Goal: Transaction & Acquisition: Subscribe to service/newsletter

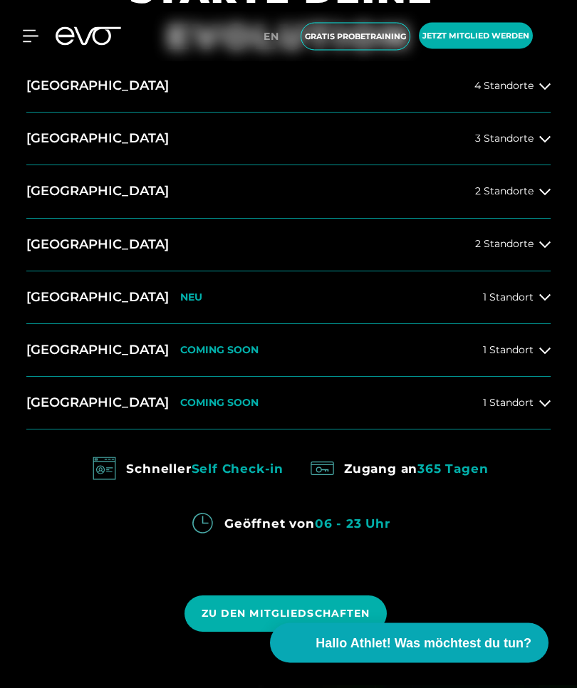
scroll to position [781, 0]
click at [508, 271] on button "München 2 Standorte" at bounding box center [288, 245] width 524 height 53
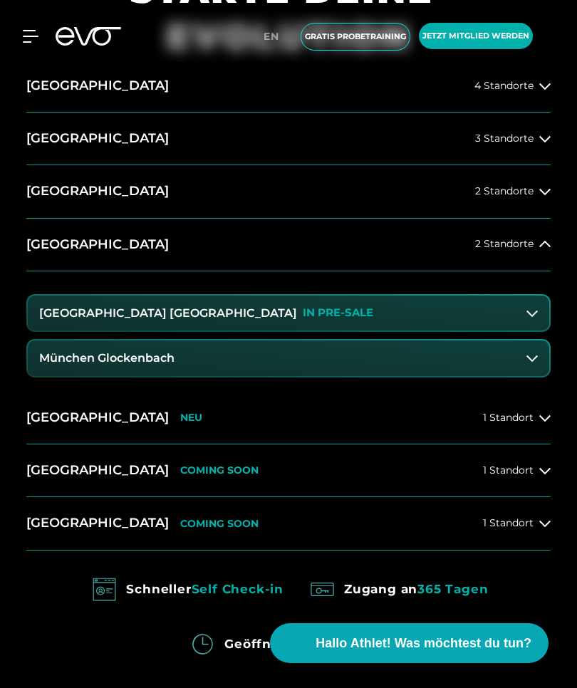
click at [155, 320] on h3 "München Maxvorstadt" at bounding box center [168, 313] width 258 height 13
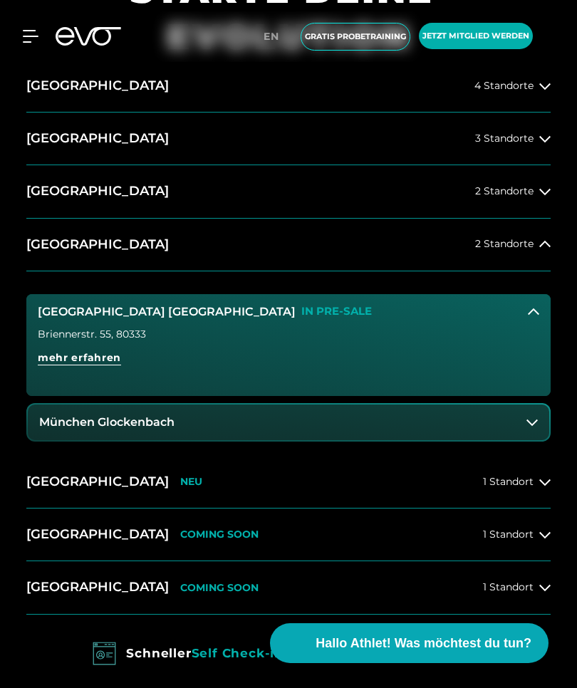
click at [66, 366] on span "mehr erfahren" at bounding box center [79, 358] width 83 height 15
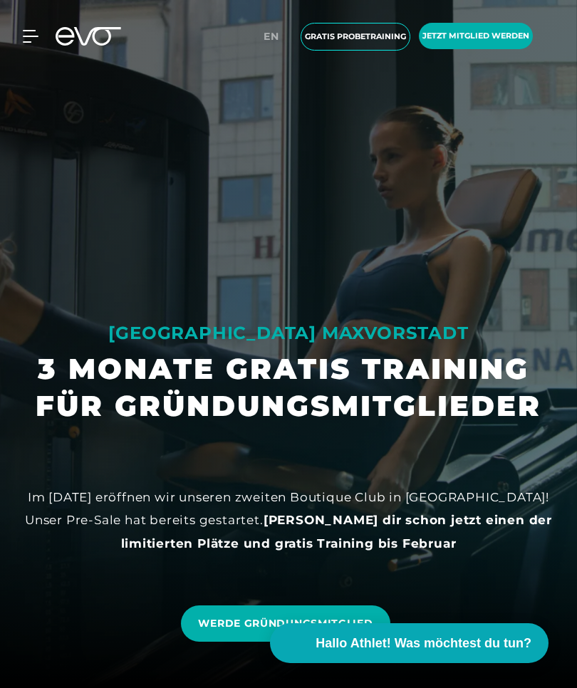
click at [67, 410] on h1 "3 MONATE GRATIS TRAINING FÜR GRÜNDUNGSMITGLIEDER" at bounding box center [289, 388] width 506 height 74
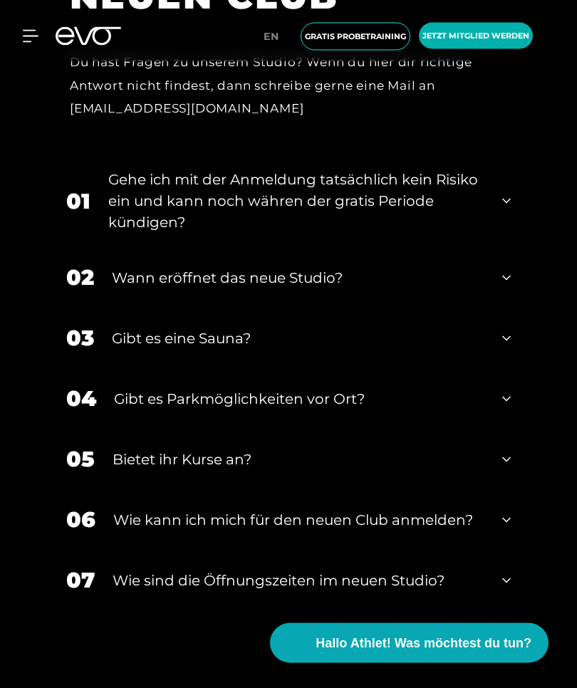
scroll to position [3386, 0]
click at [167, 233] on div "Gehe ich mit der Anmeldung tatsächlich kein Risiko ein und kann noch währen der…" at bounding box center [296, 201] width 376 height 64
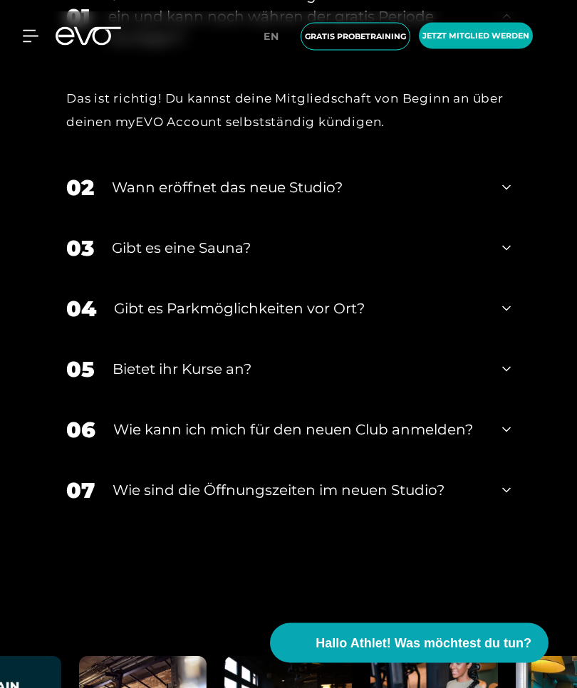
click at [183, 199] on div "Wann eröffnet das neue Studio?" at bounding box center [298, 187] width 373 height 21
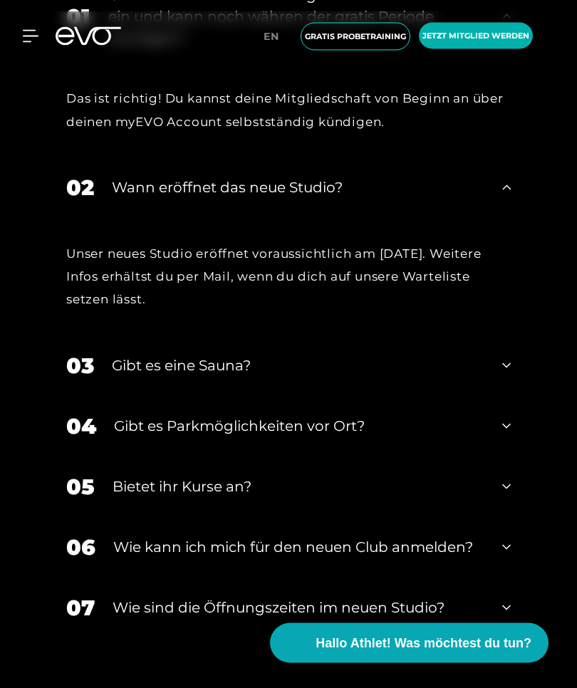
scroll to position [3571, 0]
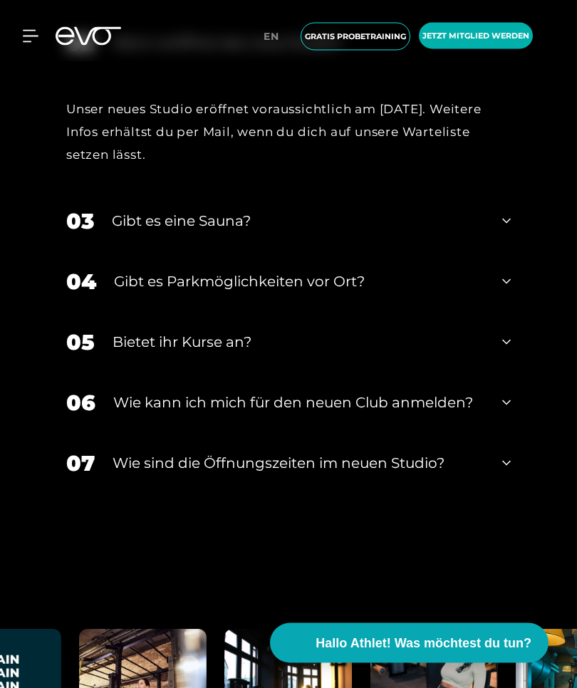
click at [185, 232] on div "Gibt es eine Sauna?" at bounding box center [298, 221] width 373 height 21
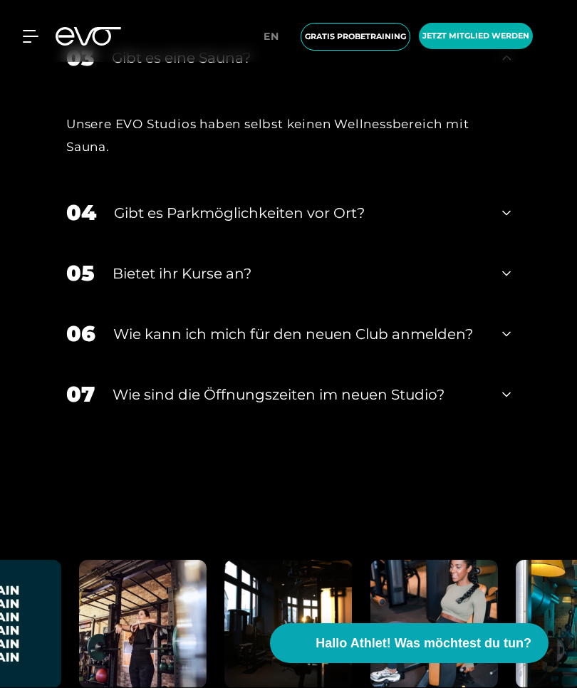
scroll to position [3885, 0]
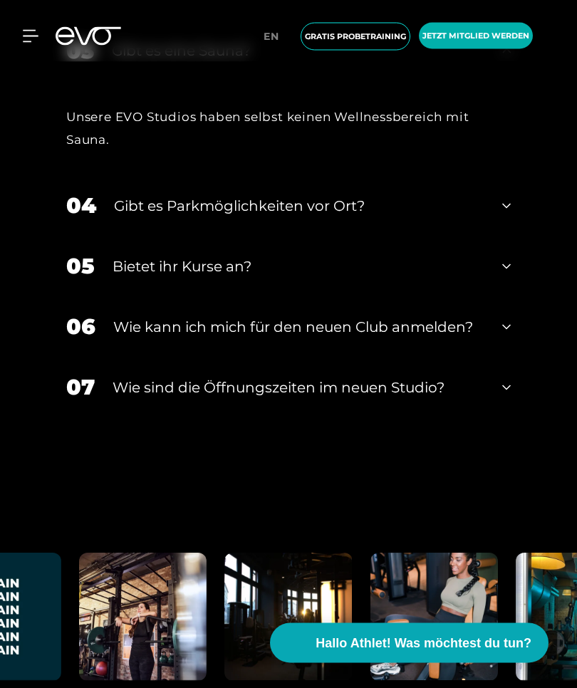
click at [165, 217] on div "Gibt es Parkmöglichkeiten vor Ort?" at bounding box center [299, 206] width 371 height 21
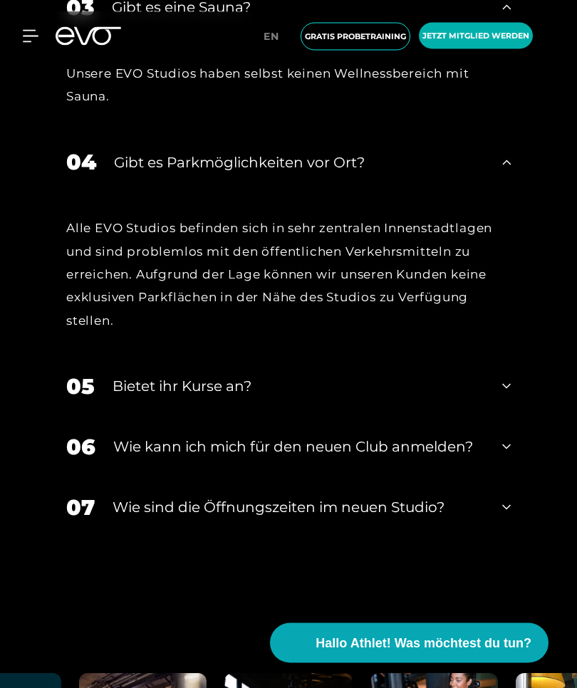
scroll to position [3937, 0]
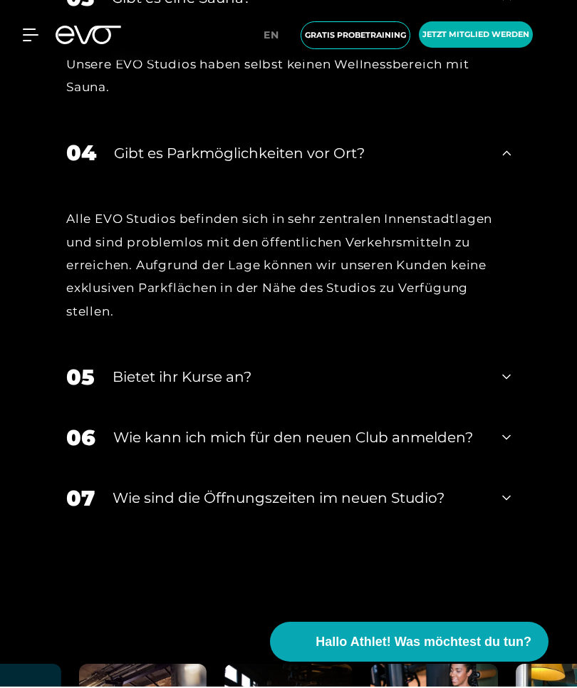
click at [162, 409] on div "05 Bietet ihr Kurse an?" at bounding box center [288, 378] width 473 height 61
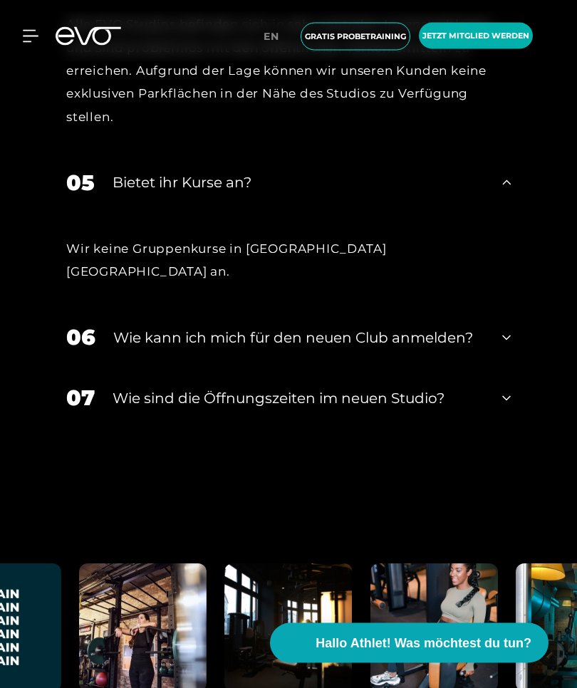
scroll to position [4134, 0]
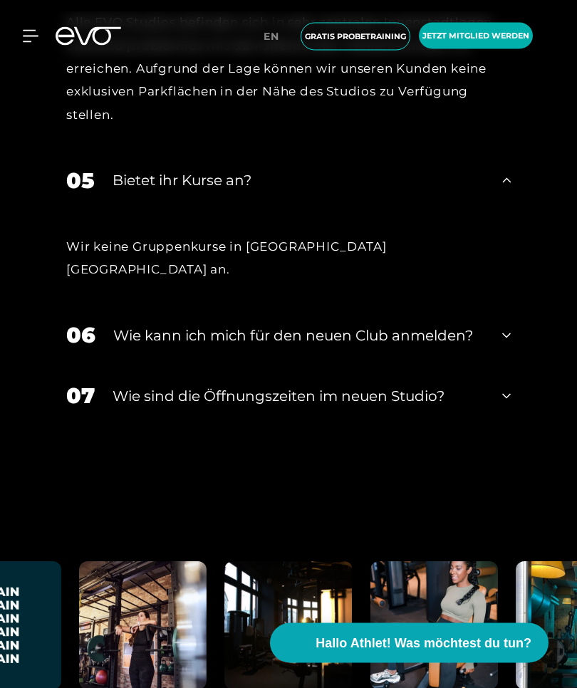
click at [160, 408] on div "​Wie sind die Öffnungszeiten im neuen Studio?" at bounding box center [299, 396] width 372 height 21
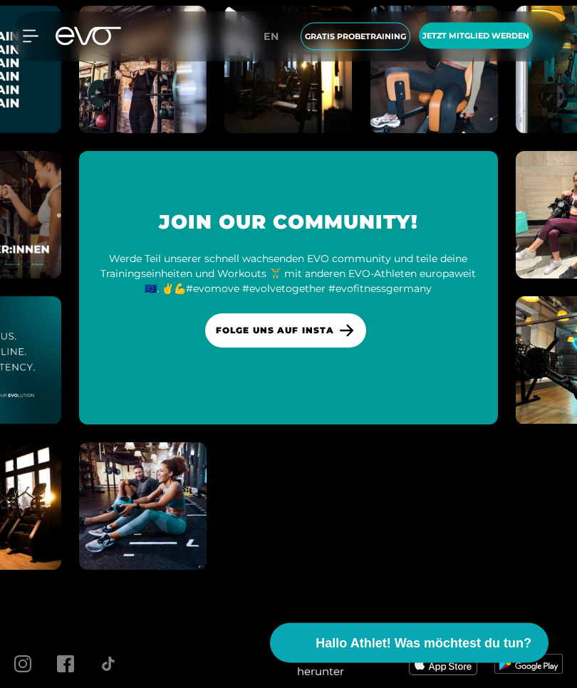
scroll to position [4840, 0]
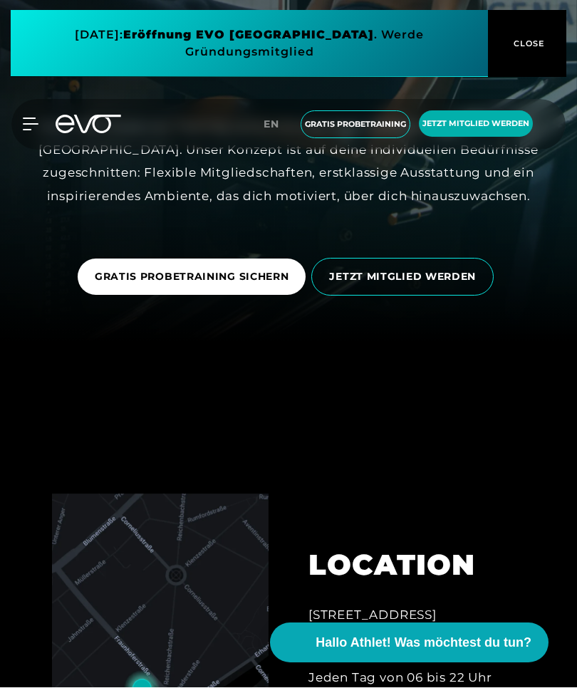
scroll to position [346, 0]
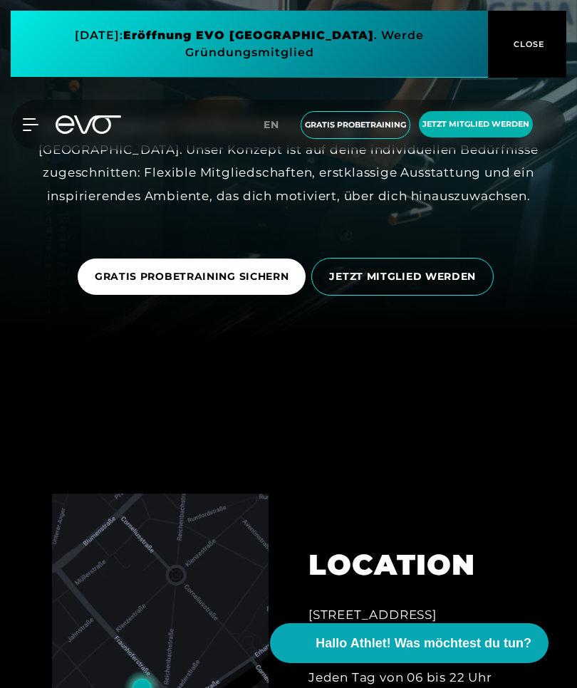
click at [408, 284] on span "JETZT MITGLIED WERDEN" at bounding box center [402, 276] width 147 height 15
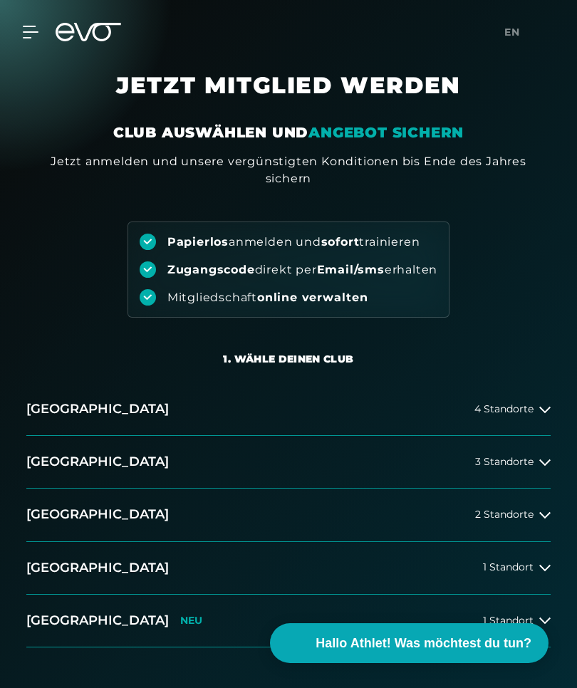
scroll to position [52, 0]
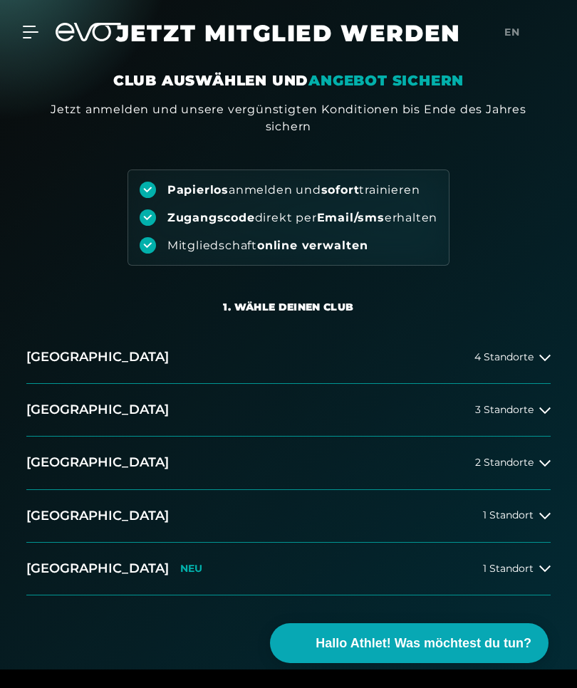
click at [81, 518] on h2 "[GEOGRAPHIC_DATA]" at bounding box center [97, 516] width 143 height 18
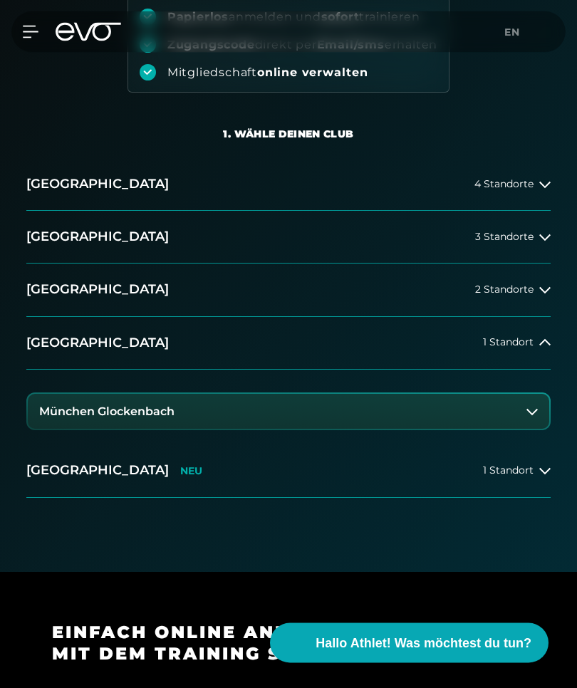
scroll to position [235, 0]
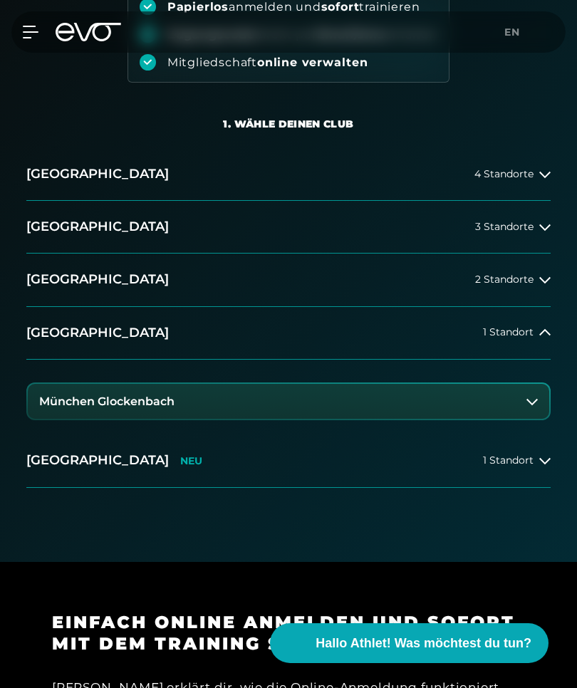
click at [121, 408] on h3 "München Glockenbach" at bounding box center [106, 401] width 135 height 13
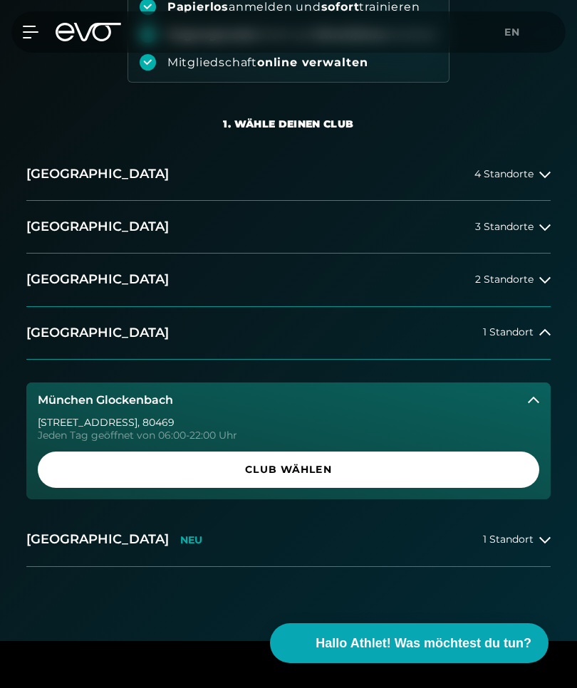
click at [219, 464] on span "Club wählen" at bounding box center [288, 469] width 467 height 15
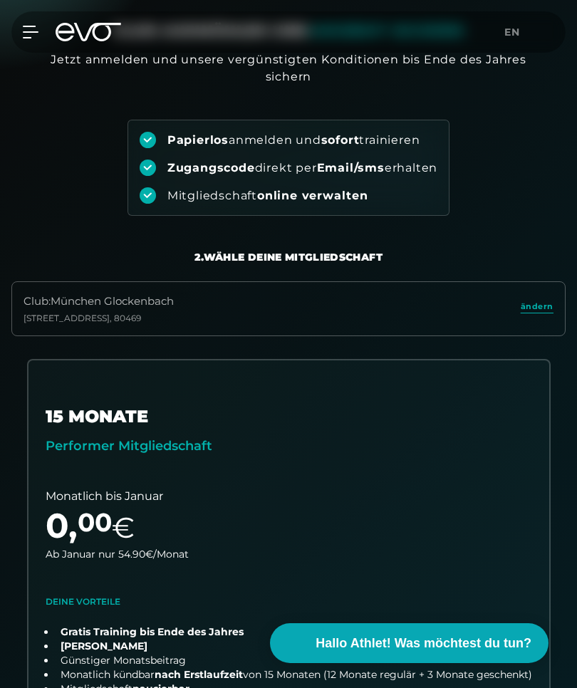
scroll to position [0, 0]
